Goal: Task Accomplishment & Management: Complete application form

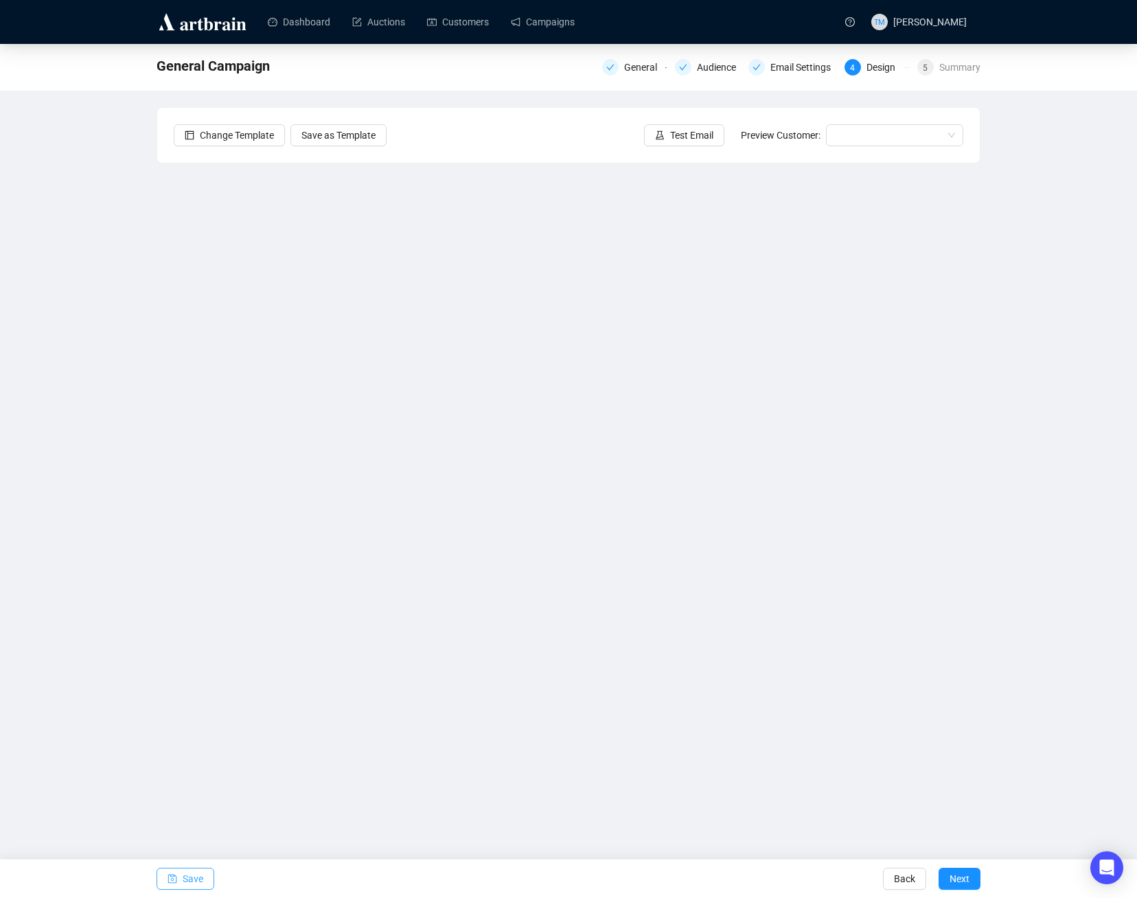
click at [190, 882] on span "Save" at bounding box center [193, 879] width 21 height 38
click at [525, 27] on link "Campaigns" at bounding box center [543, 22] width 64 height 36
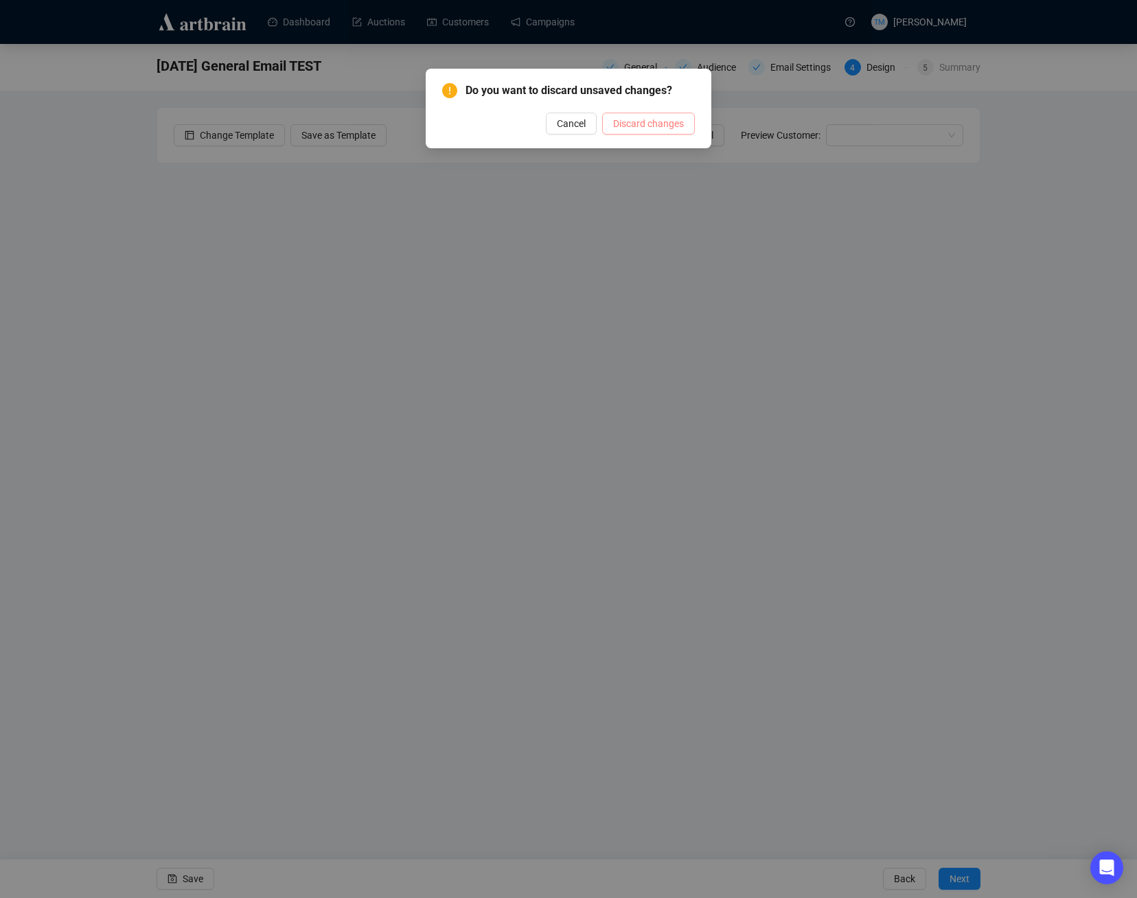
click at [665, 130] on span "Discard changes" at bounding box center [648, 123] width 71 height 15
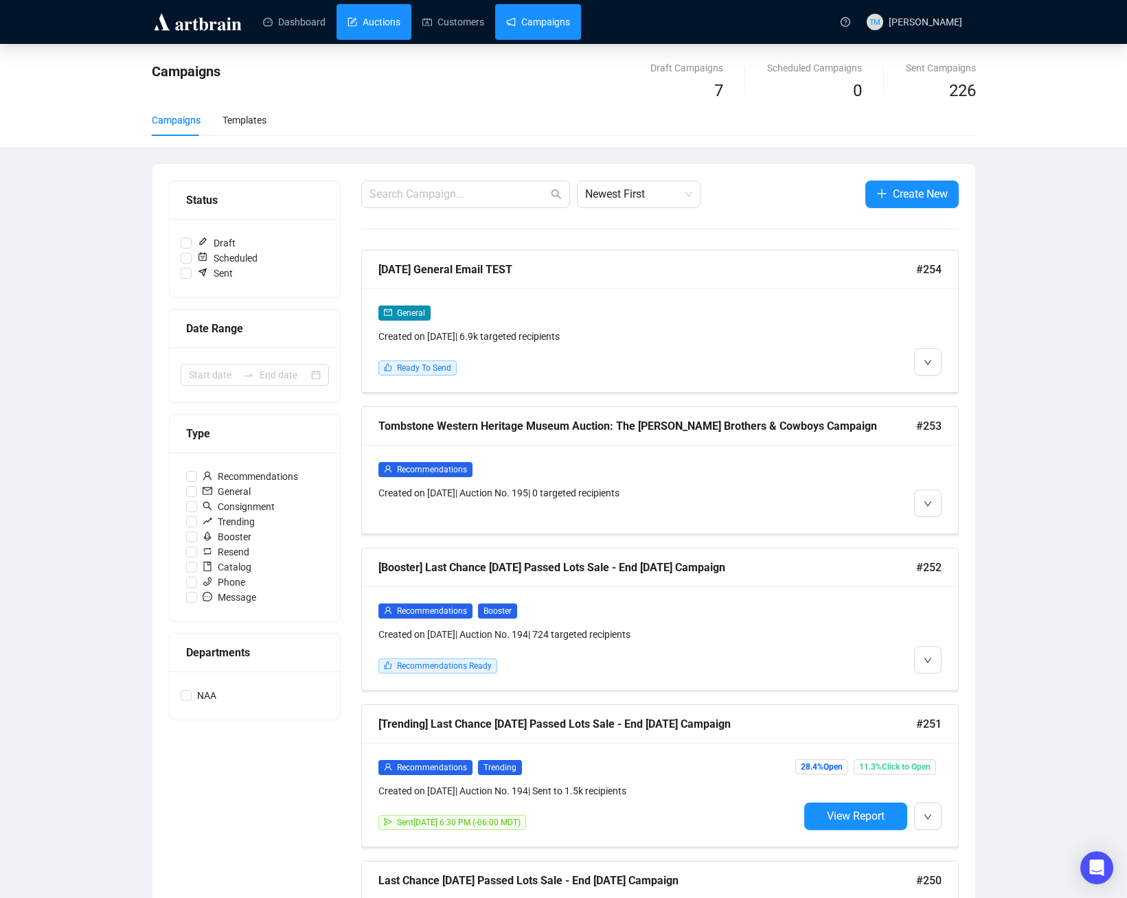
click at [365, 27] on link "Auctions" at bounding box center [373, 22] width 53 height 36
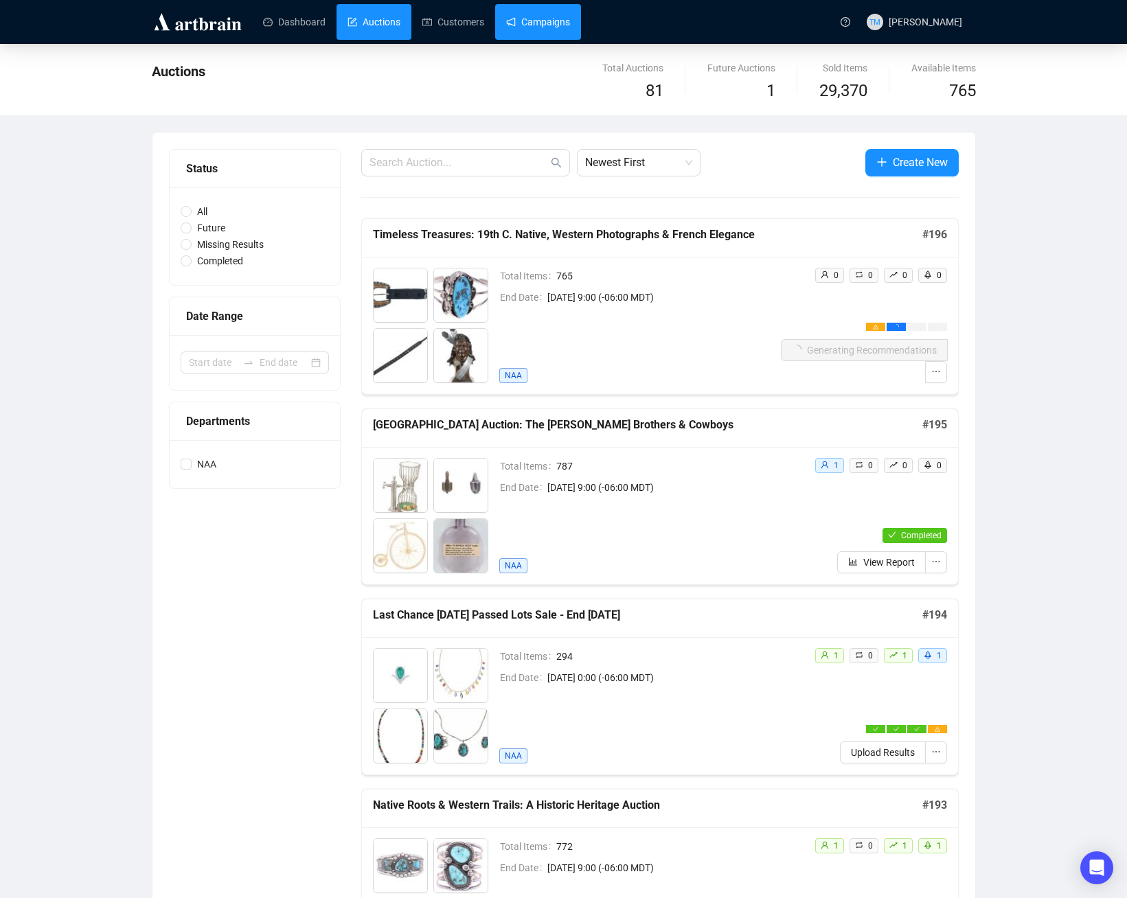
click at [531, 25] on link "Campaigns" at bounding box center [538, 22] width 64 height 36
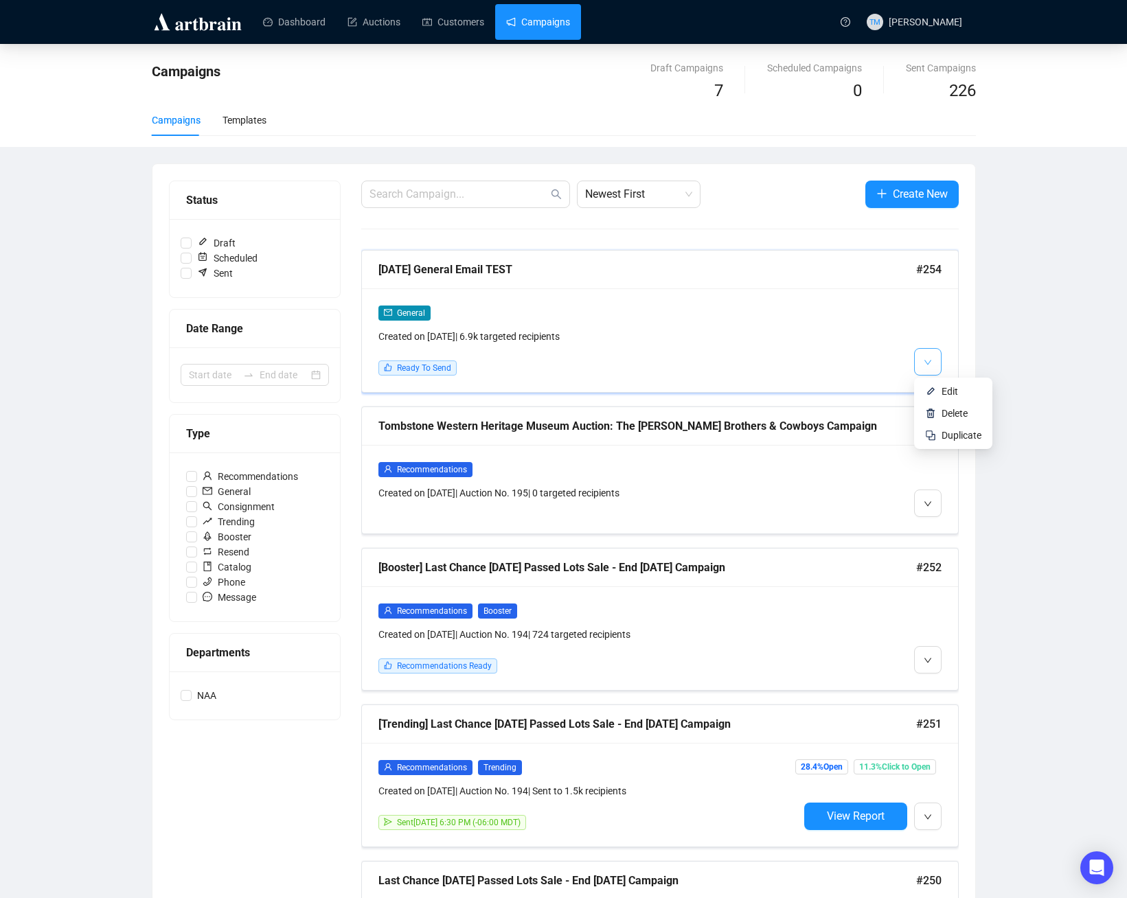
click at [936, 363] on button "button" at bounding box center [927, 361] width 27 height 27
click at [937, 393] on li "Edit" at bounding box center [953, 391] width 73 height 22
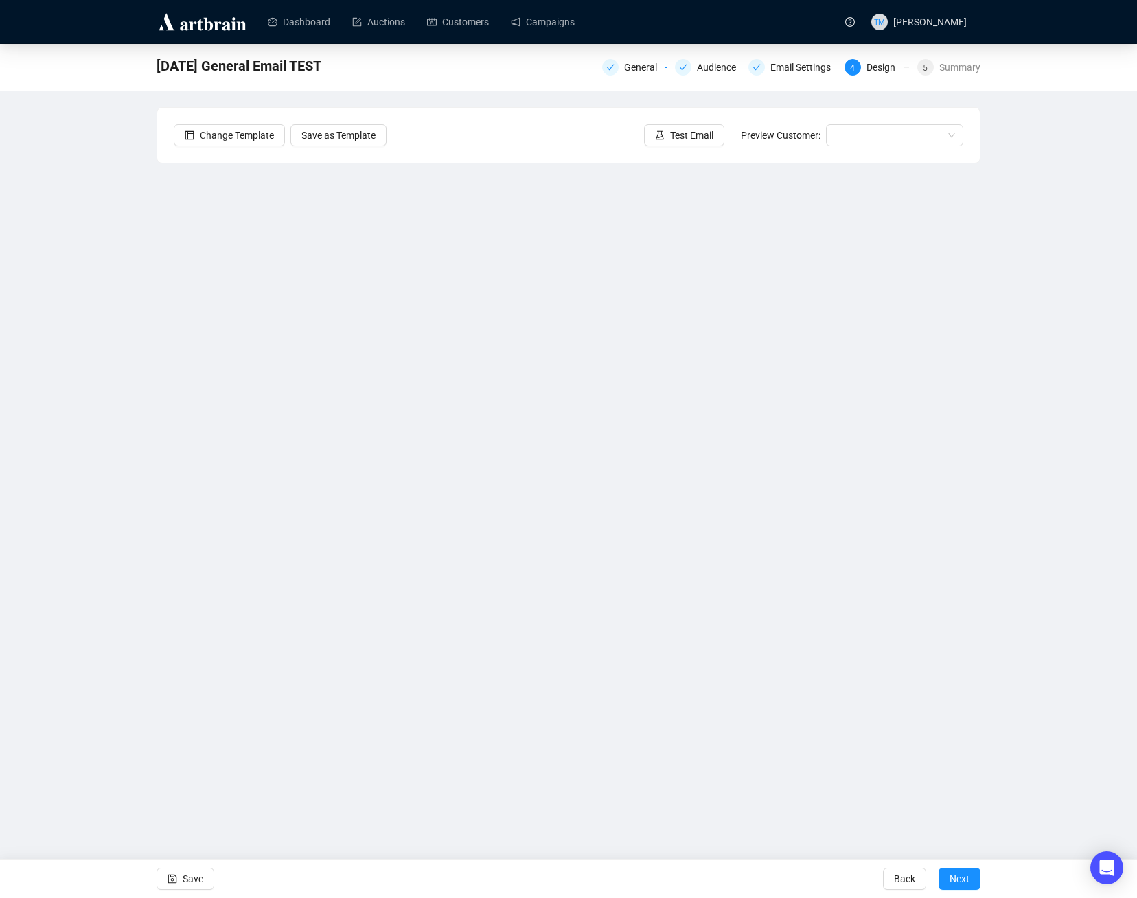
click at [122, 166] on div "[DATE] General Email TEST General Audience Email Settings 4 Design 5 Summary Ch…" at bounding box center [568, 382] width 1137 height 676
click at [179, 876] on button "Save" at bounding box center [186, 879] width 58 height 22
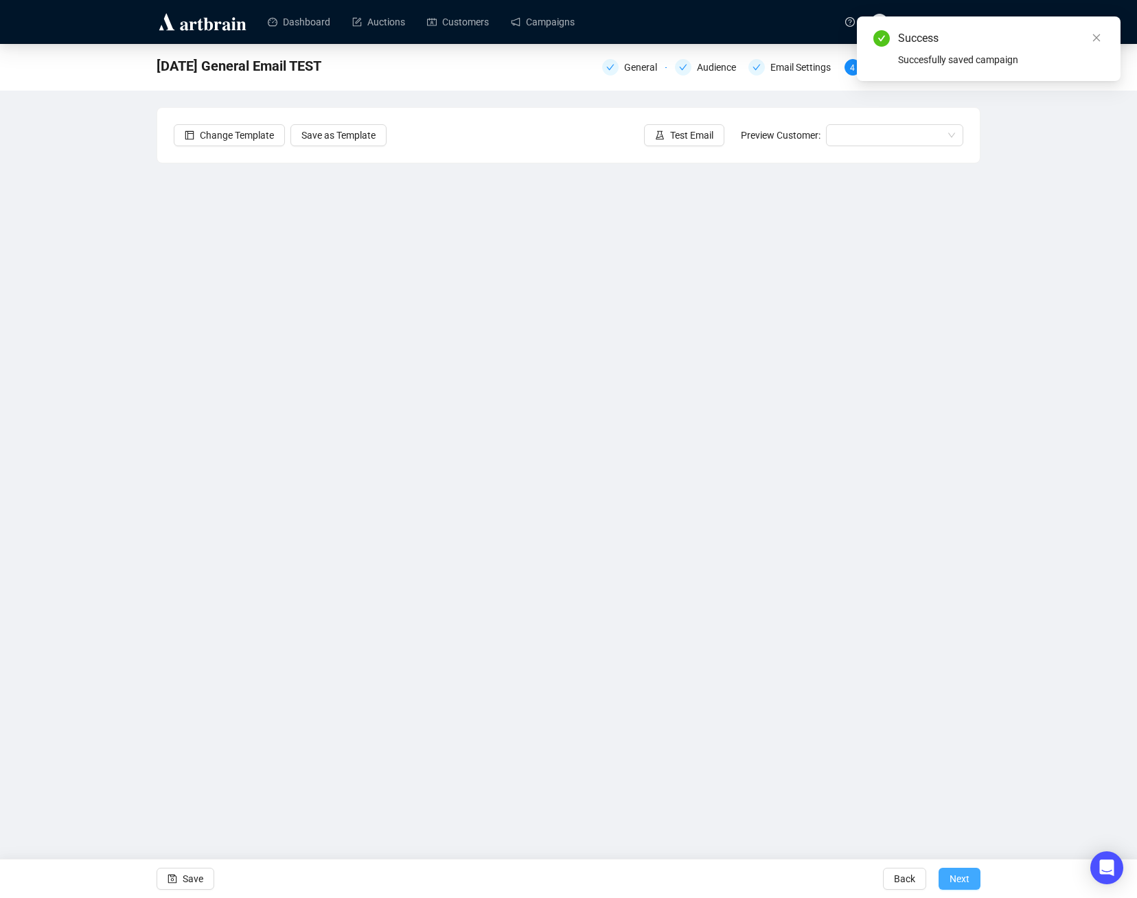
click at [948, 880] on button "Next" at bounding box center [960, 879] width 42 height 22
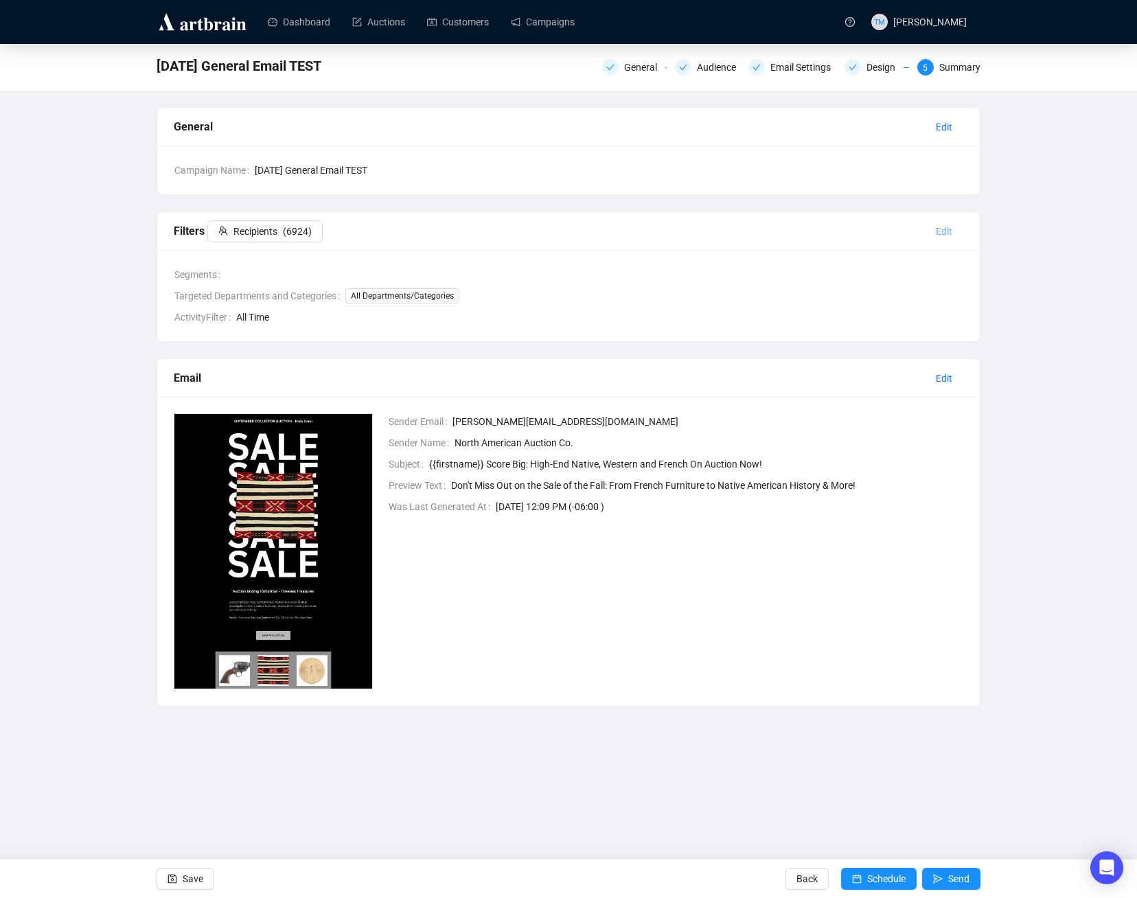
click at [944, 227] on span "Edit" at bounding box center [944, 231] width 16 height 15
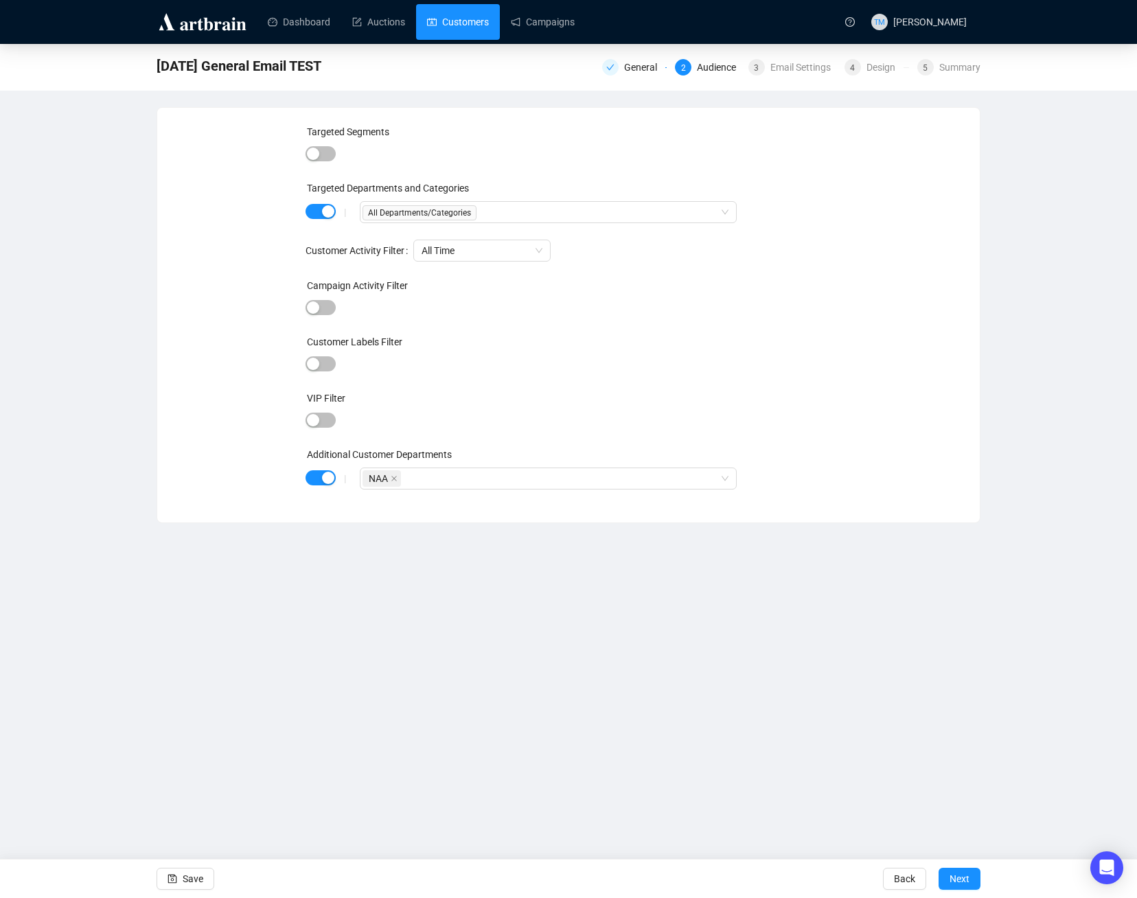
click at [474, 30] on link "Customers" at bounding box center [458, 22] width 62 height 36
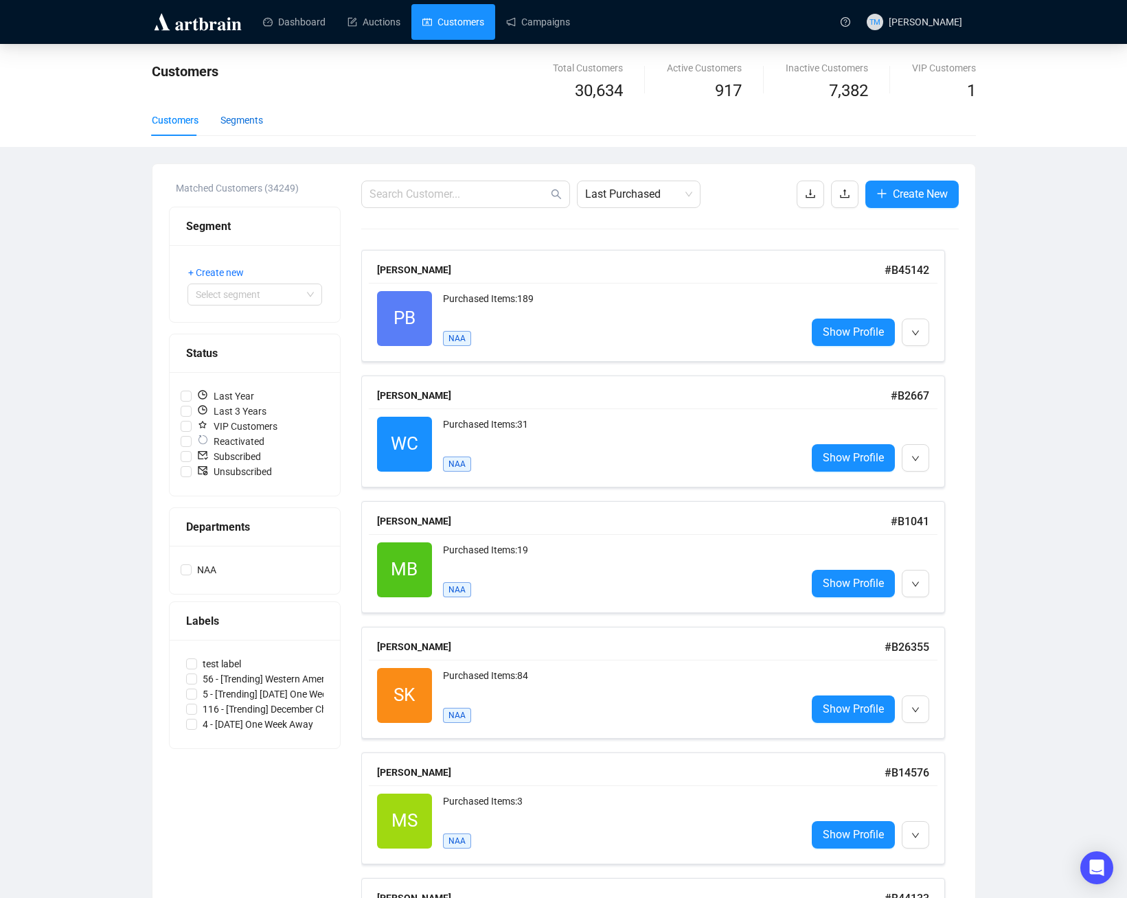
click at [225, 119] on div "Segments" at bounding box center [241, 120] width 43 height 15
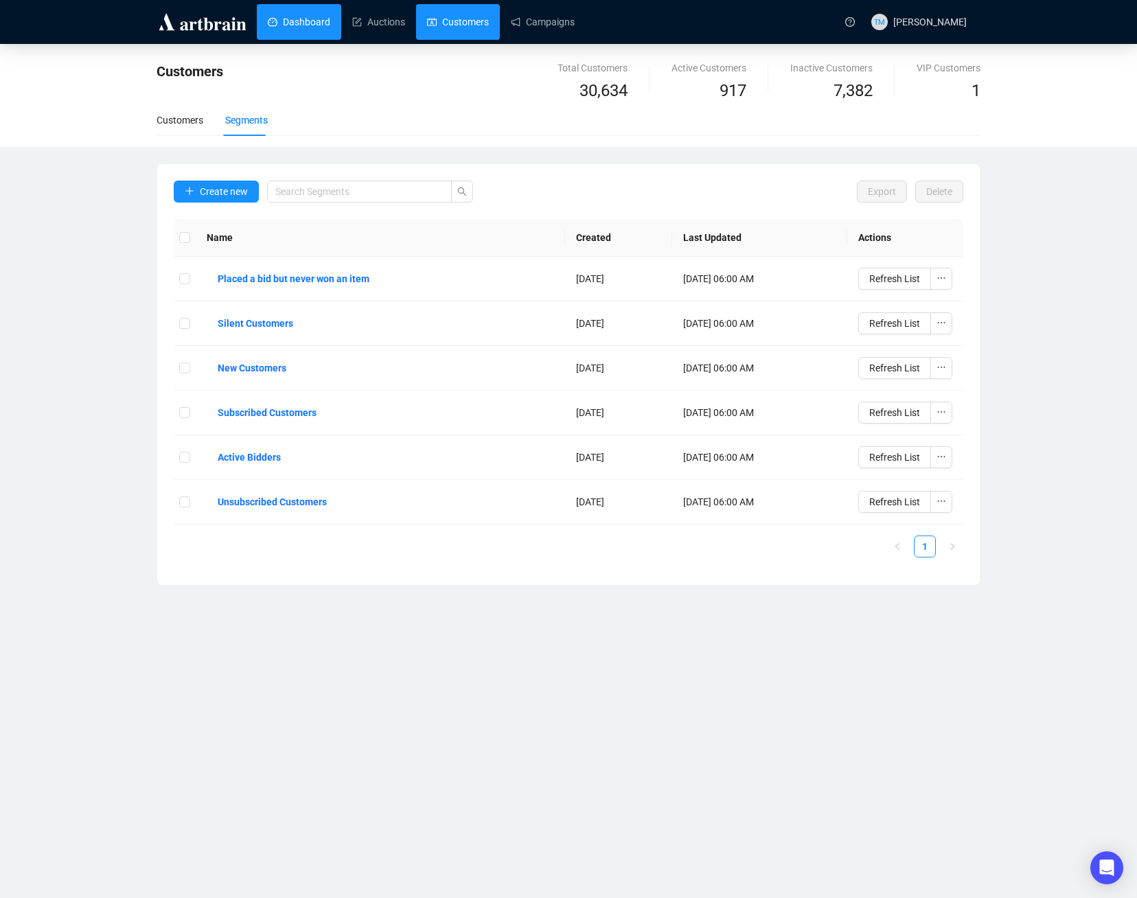
click at [301, 27] on link "Dashboard" at bounding box center [299, 22] width 62 height 36
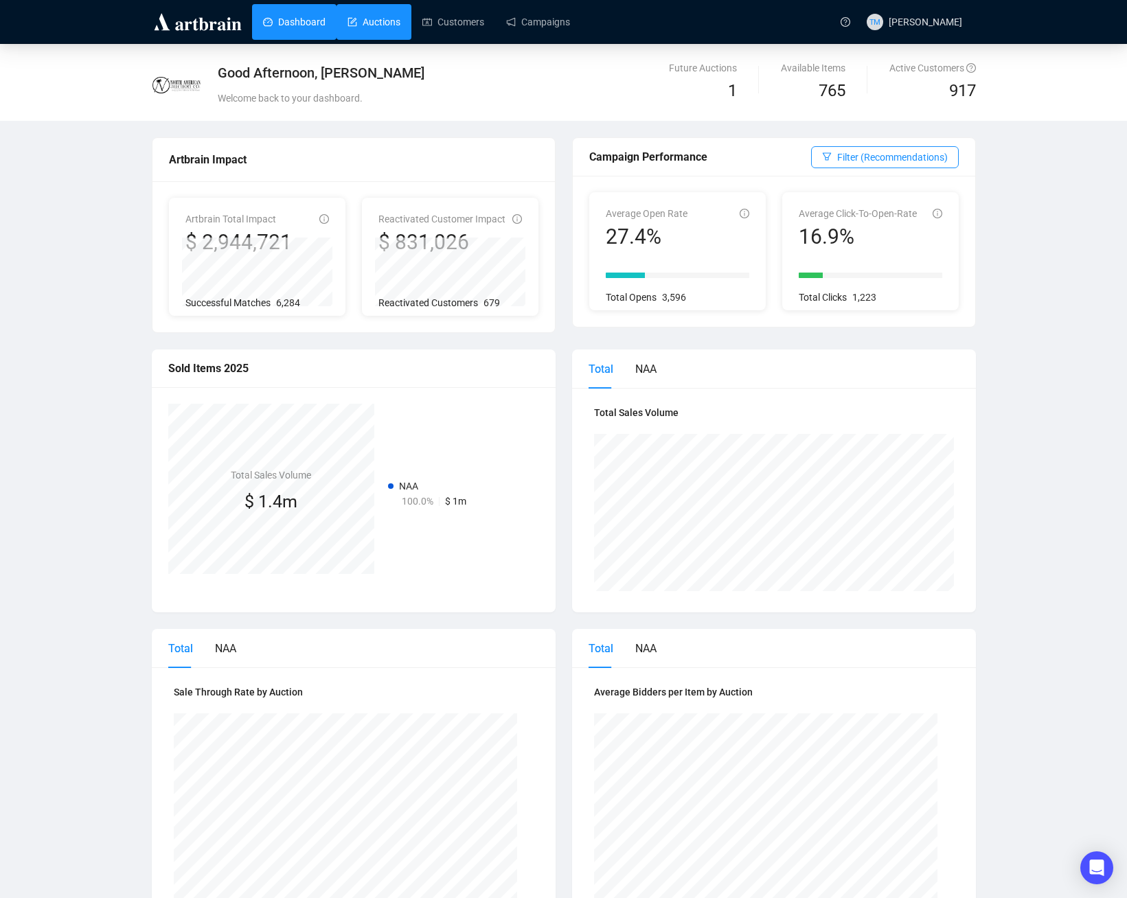
click at [392, 25] on link "Auctions" at bounding box center [373, 22] width 53 height 36
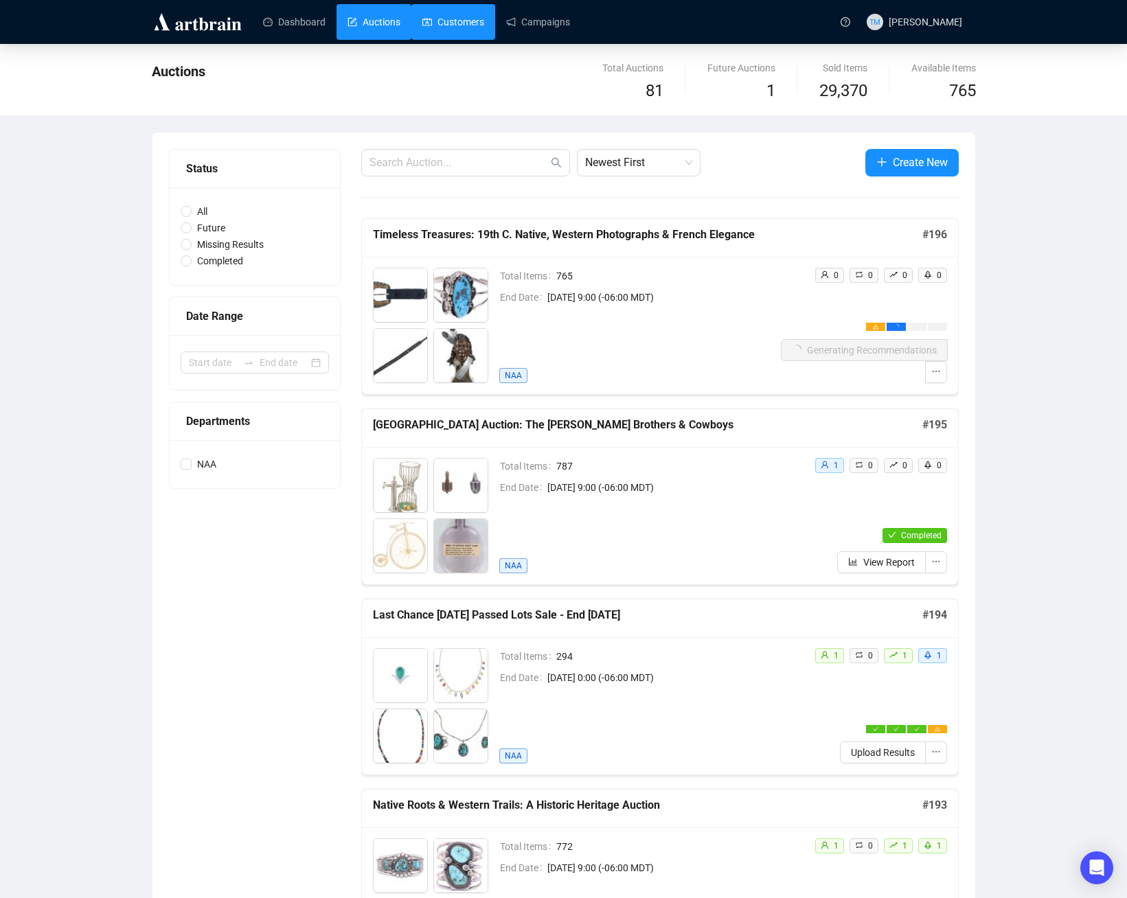
click at [444, 23] on link "Customers" at bounding box center [453, 22] width 62 height 36
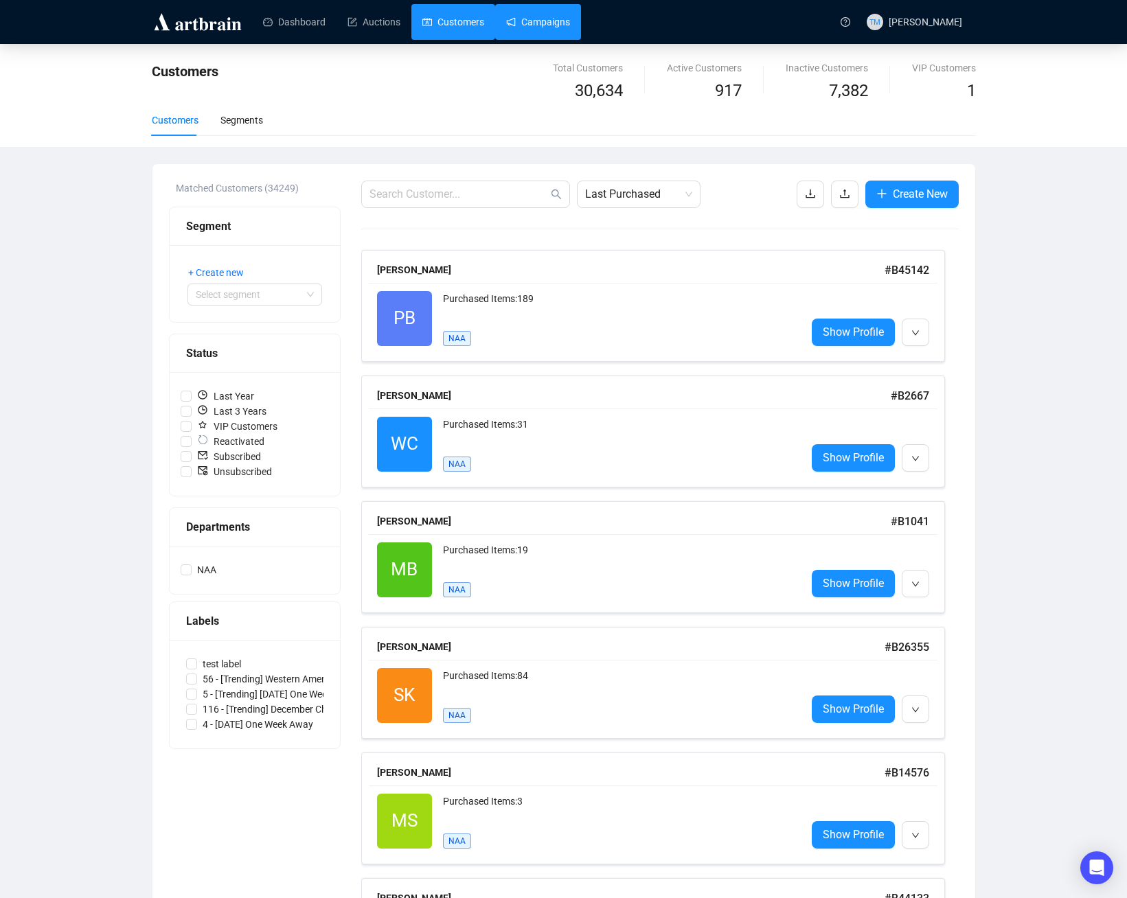
click at [540, 19] on link "Campaigns" at bounding box center [538, 22] width 64 height 36
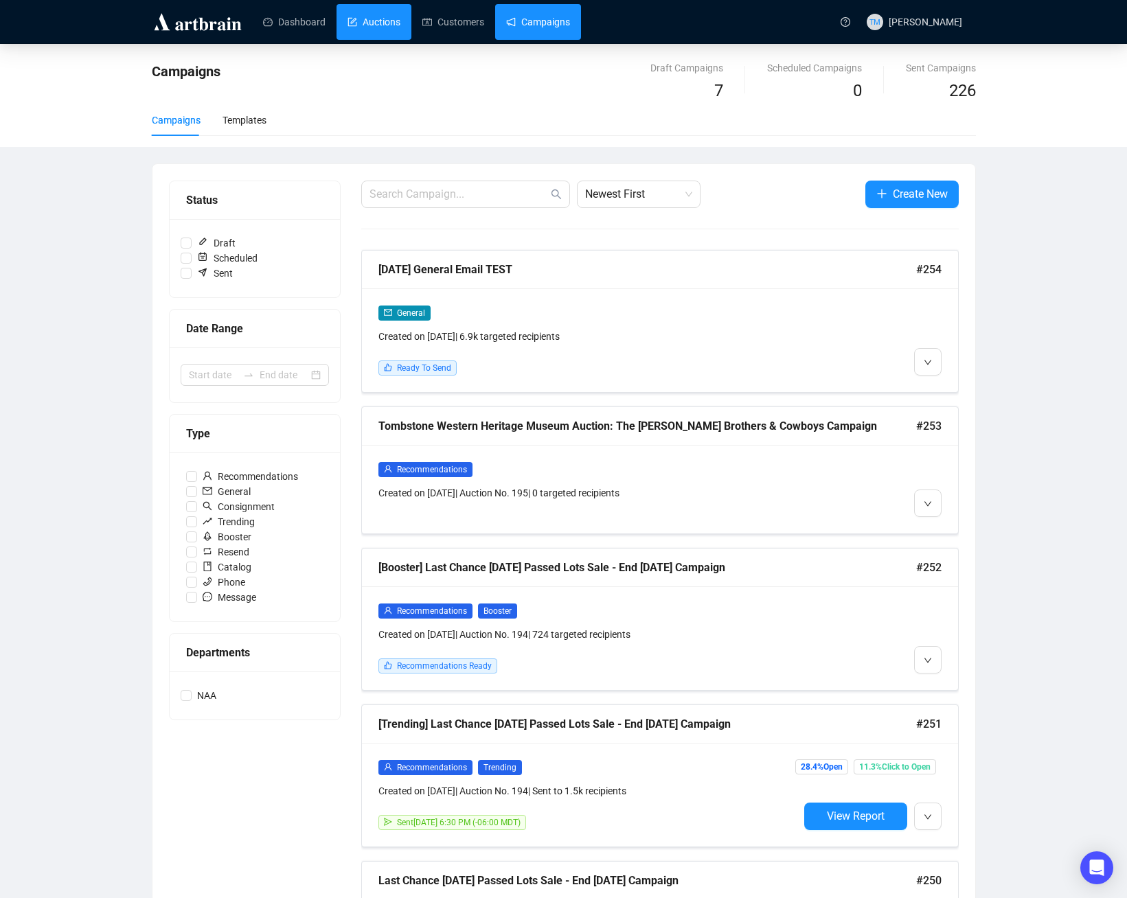
click at [370, 23] on link "Auctions" at bounding box center [373, 22] width 53 height 36
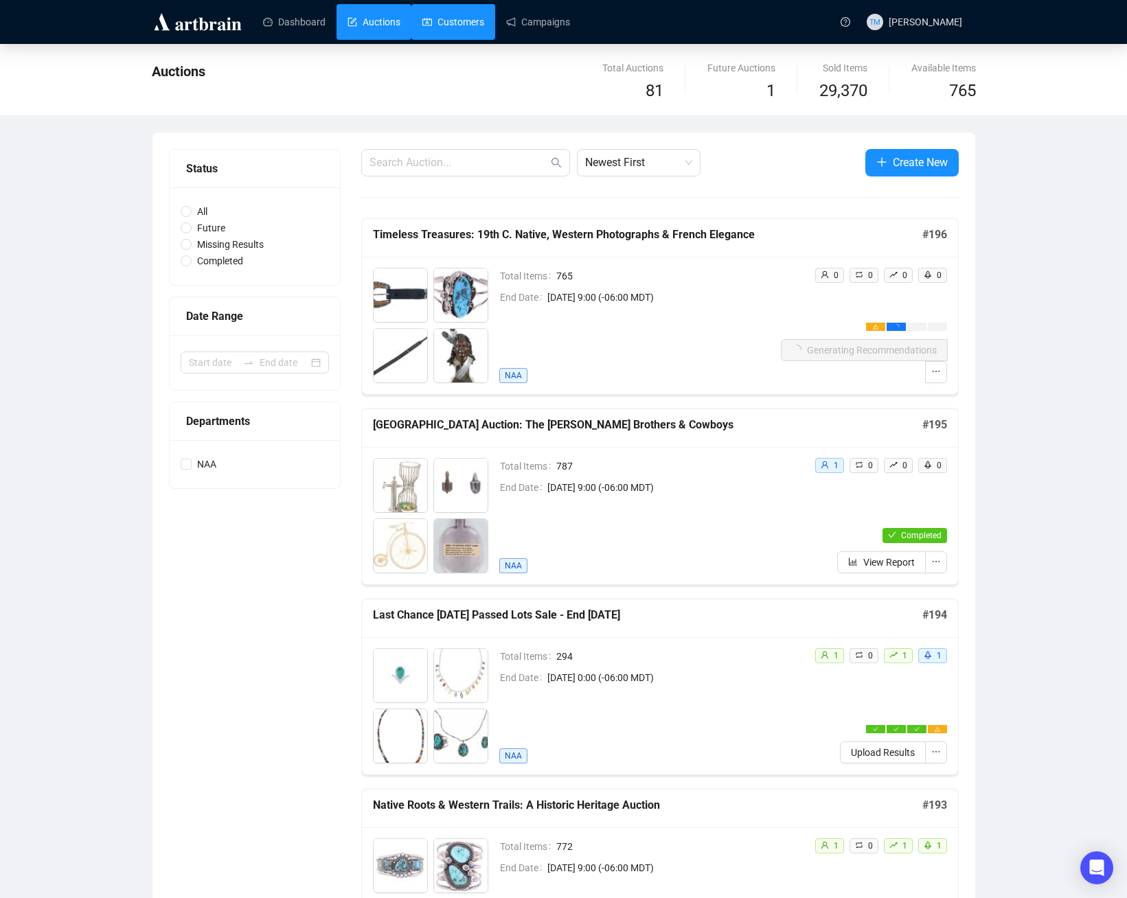
click at [459, 30] on link "Customers" at bounding box center [453, 22] width 62 height 36
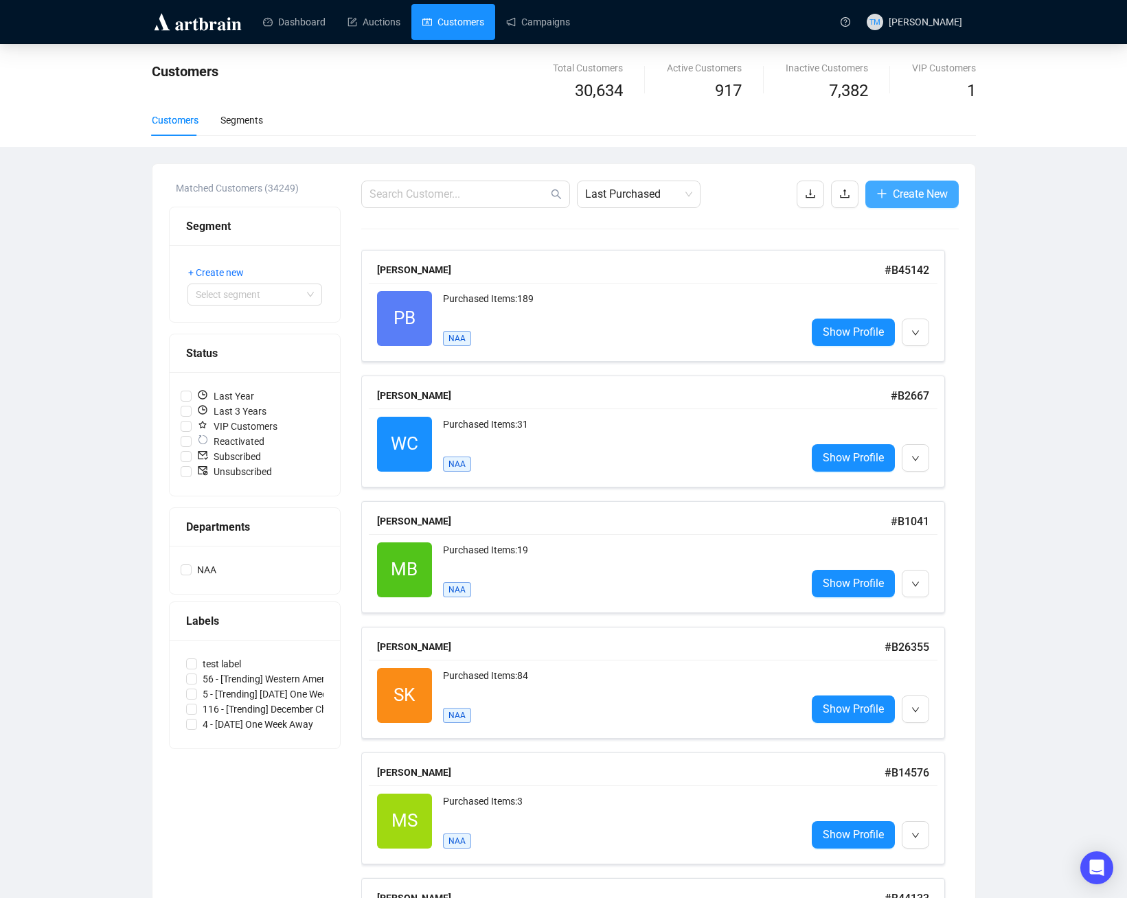
click at [882, 193] on icon "plus" at bounding box center [881, 193] width 11 height 11
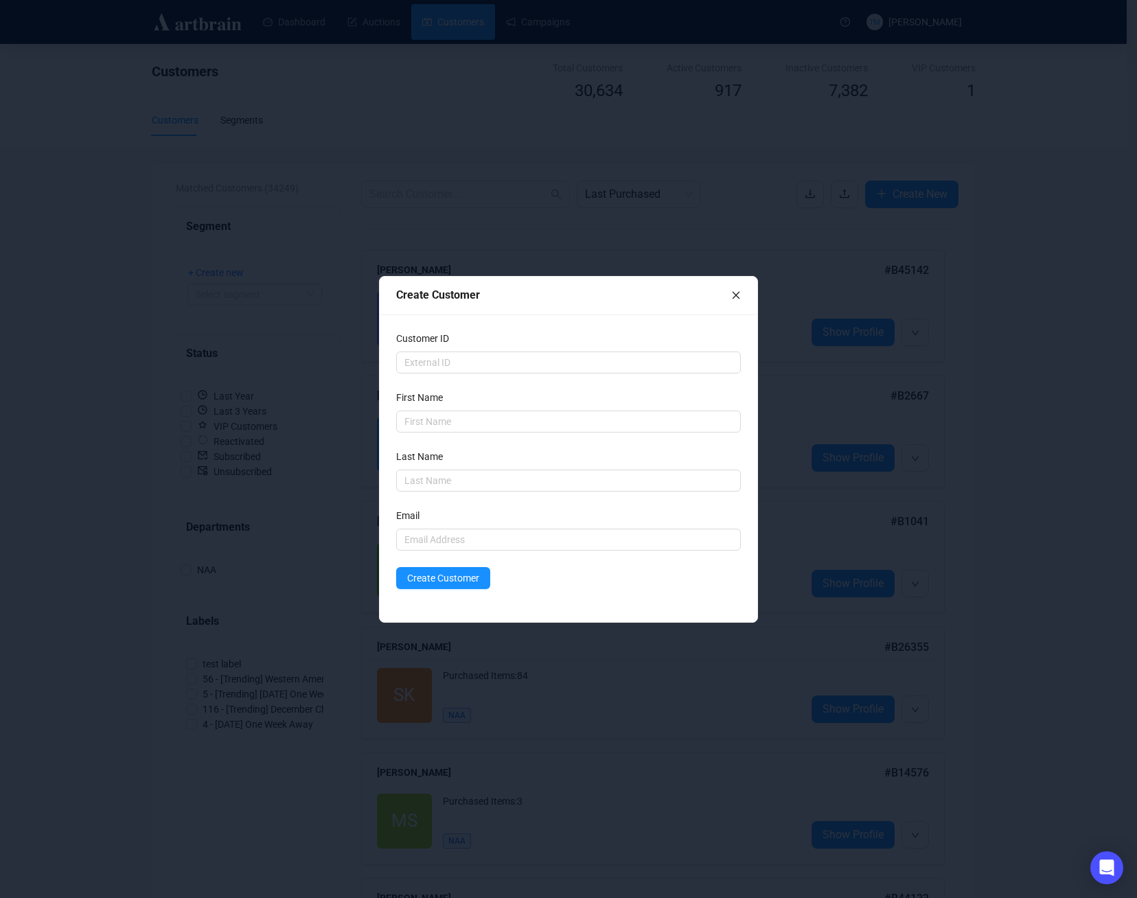
click at [737, 294] on icon "close" at bounding box center [737, 295] width 8 height 8
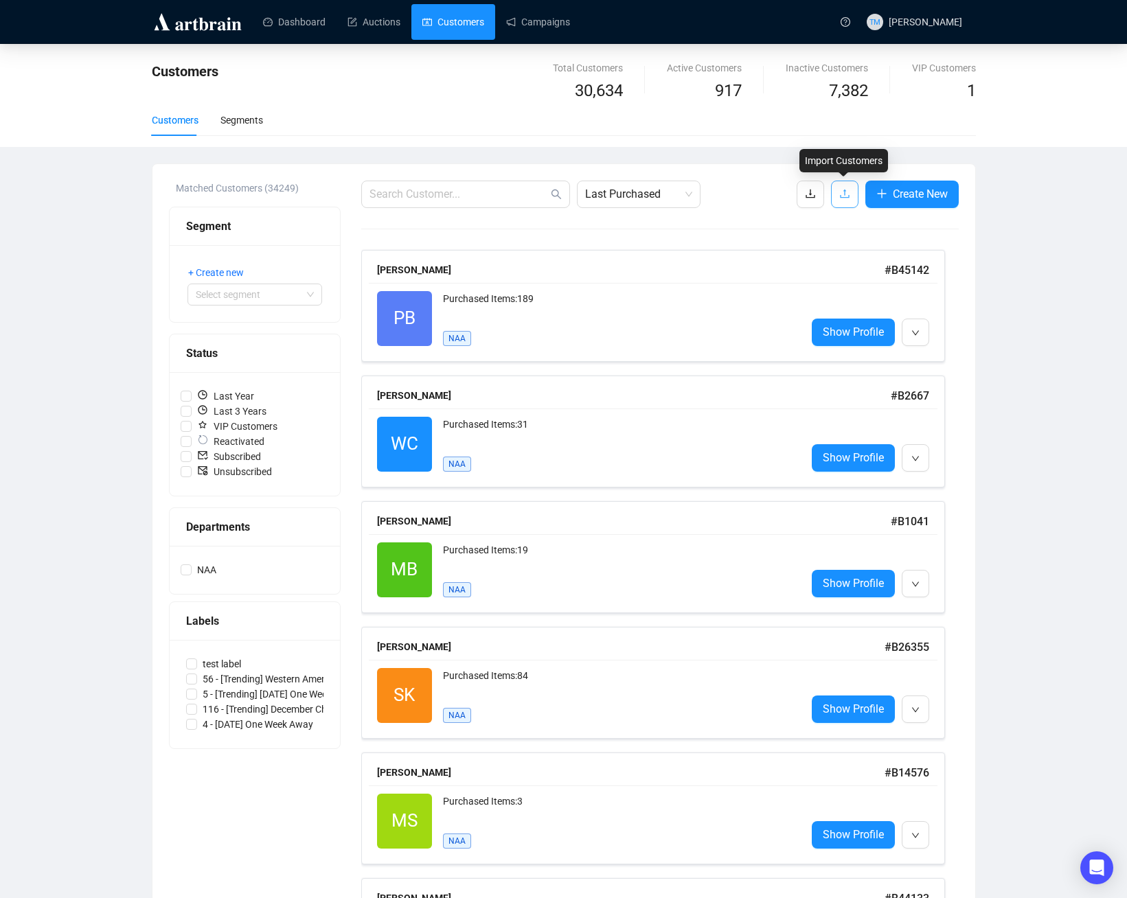
click at [839, 187] on span "button" at bounding box center [844, 193] width 11 height 17
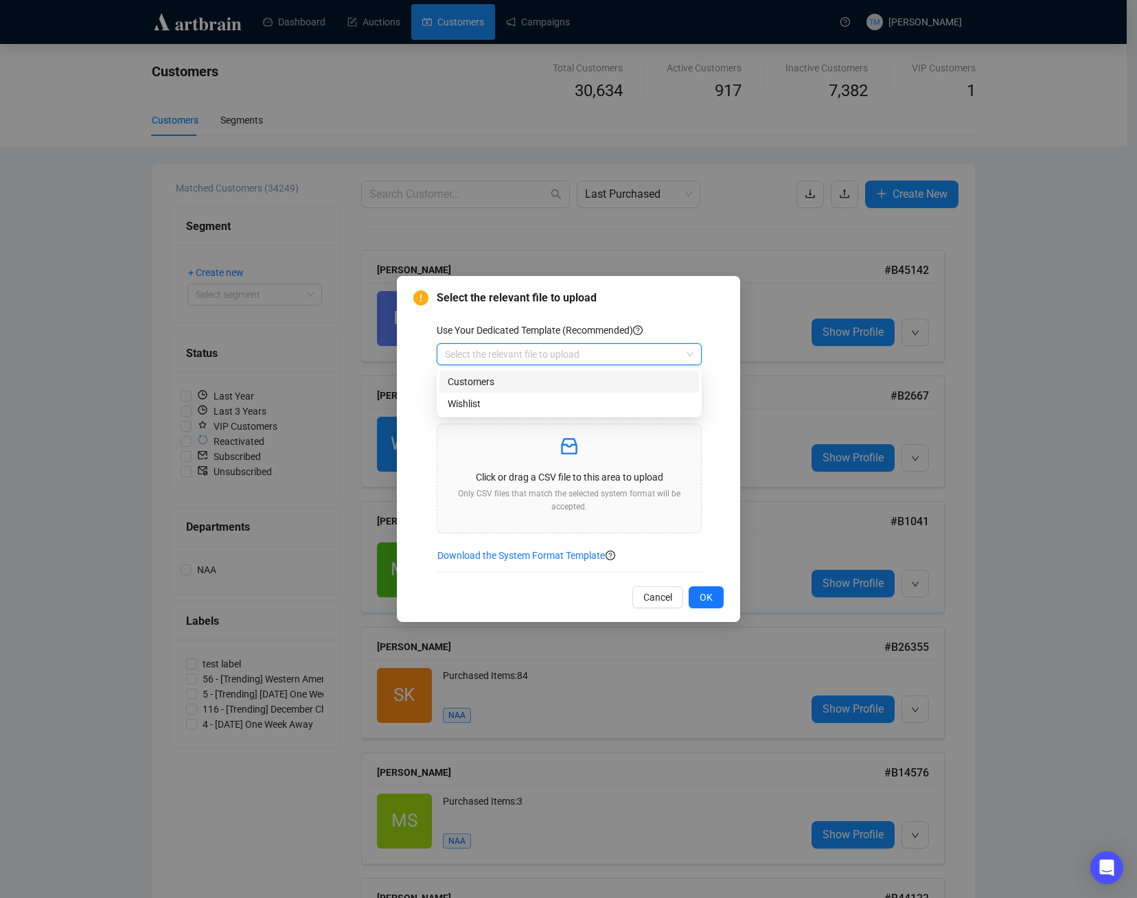
click at [487, 354] on input "search" at bounding box center [563, 354] width 236 height 21
click at [485, 385] on div "Customers" at bounding box center [569, 381] width 243 height 15
click at [523, 554] on span "Download the System Format Template" at bounding box center [521, 555] width 168 height 15
